Goal: Find specific page/section: Find specific page/section

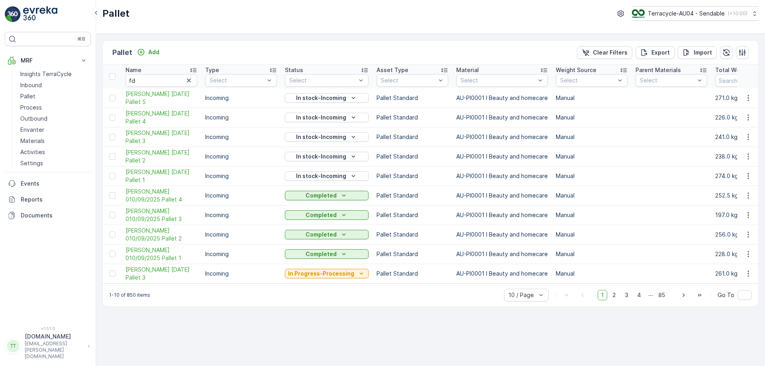
click at [678, 11] on p "Terracycle-AU04 - Sendable" at bounding box center [686, 14] width 77 height 8
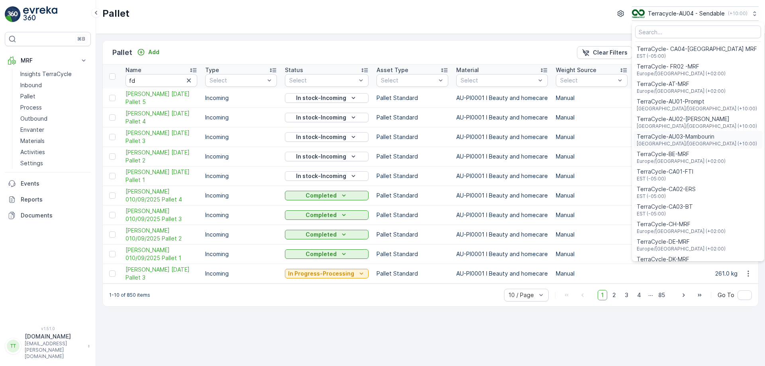
click at [680, 137] on span "TerraCycle-AU03-Mambourin" at bounding box center [697, 137] width 120 height 8
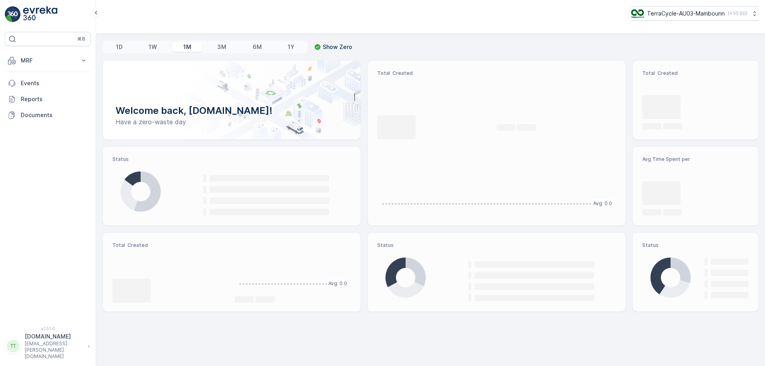
click at [60, 61] on p "MRF" at bounding box center [48, 61] width 54 height 8
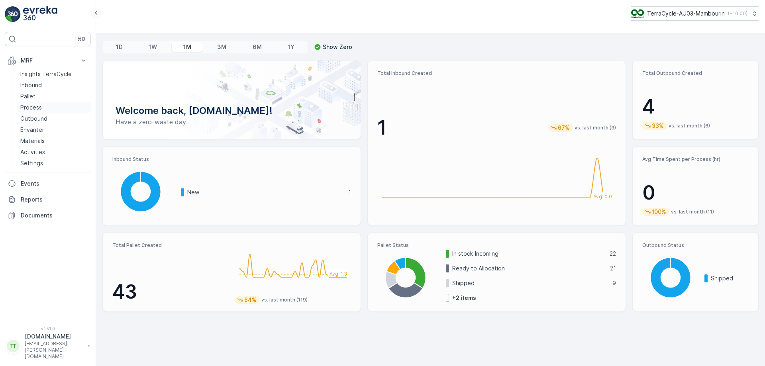
click at [45, 104] on link "Process" at bounding box center [54, 107] width 74 height 11
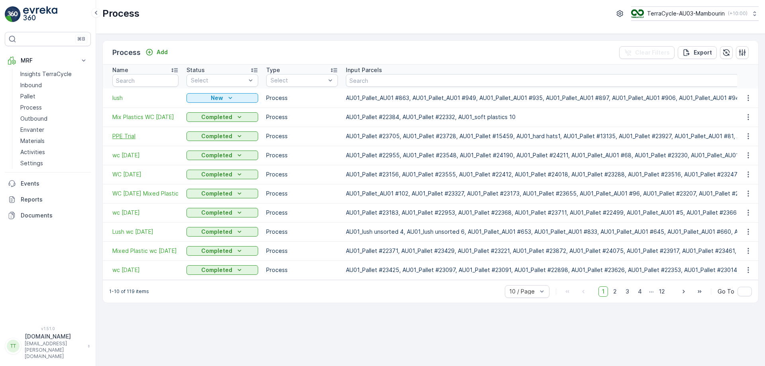
click at [123, 138] on span "PPE Trial" at bounding box center [145, 136] width 66 height 8
